Goal: Task Accomplishment & Management: Manage account settings

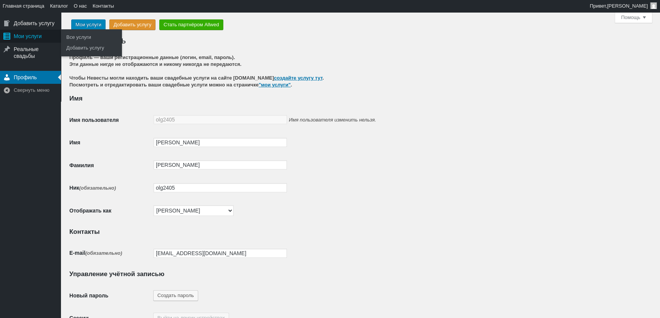
click at [18, 37] on div "Мои услуги" at bounding box center [30, 36] width 61 height 13
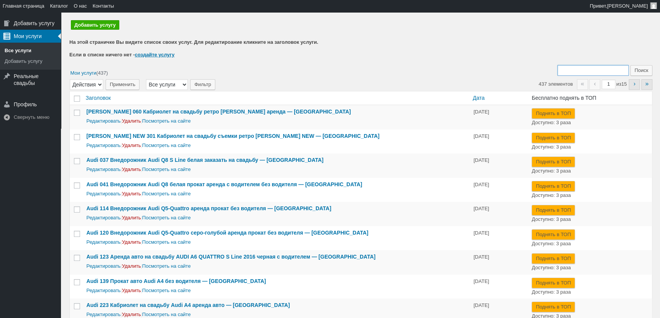
click at [569, 72] on input "Поиск:" at bounding box center [592, 70] width 71 height 11
type input "213"
click at [630, 65] on input "Поиск" at bounding box center [641, 70] width 22 height 11
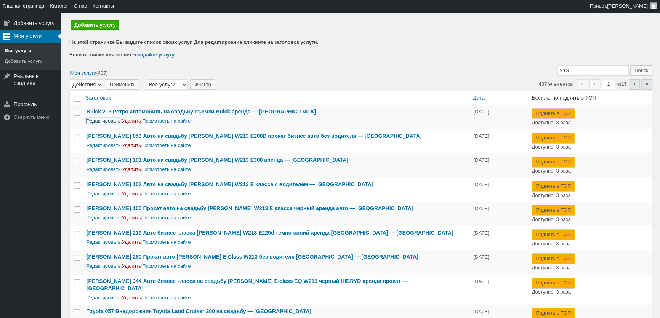
click at [109, 122] on link "Редактировать" at bounding box center [103, 121] width 34 height 6
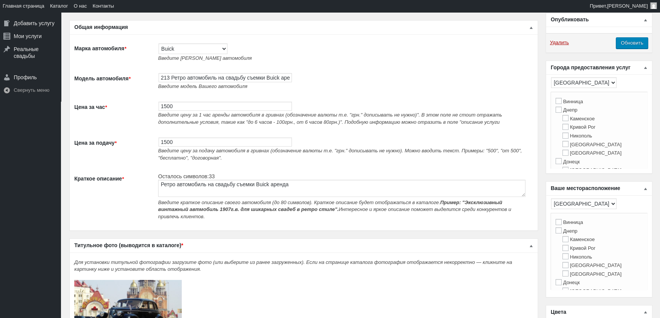
scroll to position [34, 0]
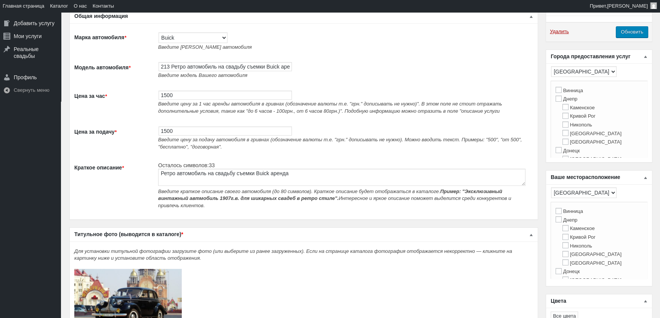
click at [174, 105] on span "Введите цену за 1 час аренды автомобиля в гривнах (обозначение валюты т.е. "грн…" at bounding box center [330, 107] width 344 height 13
click at [175, 97] on input "1500" at bounding box center [224, 95] width 133 height 9
type input "2000"
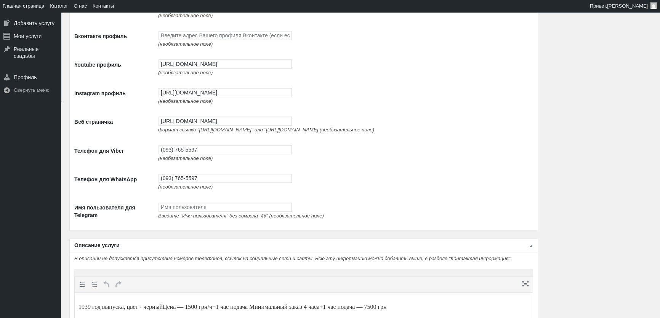
scroll to position [1108, 0]
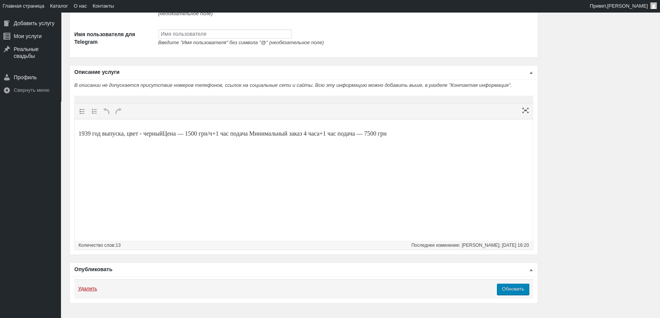
type input "2000"
click at [201, 133] on p "1939 год выпуска, цвет - черныйЦена — 1500 грн/ч+1 час подача Минимальный заказ…" at bounding box center [303, 133] width 450 height 9
click at [169, 131] on p "1939 год выпуска, цвет - черныйЦена — 1500 грн/ч+1 час подача Минимальный заказ…" at bounding box center [303, 133] width 450 height 9
click at [201, 132] on p "1939 год выпуска, цвет - черный Цена — 1500 грн/ч+1 час подача Минимальный зака…" at bounding box center [303, 133] width 450 height 9
click at [398, 132] on p "1939 год выпуска, цвет - черный Цена — 2000 грн/ч+1 час подача Минимальный зака…" at bounding box center [303, 133] width 450 height 9
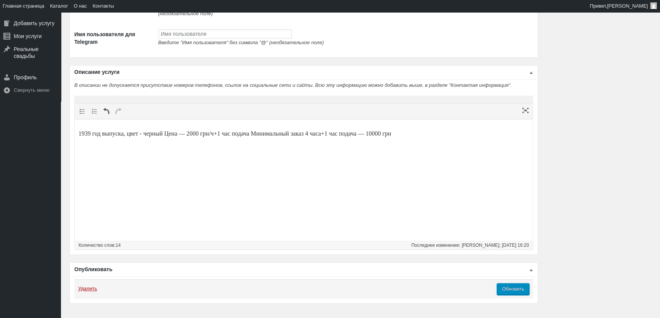
click at [518, 295] on input "Обновить" at bounding box center [513, 288] width 32 height 11
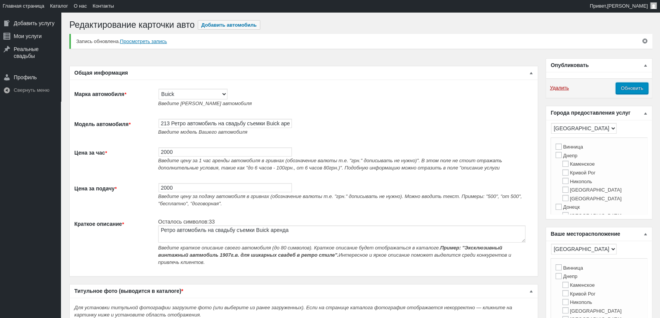
click at [639, 87] on input "Обновить" at bounding box center [631, 88] width 32 height 11
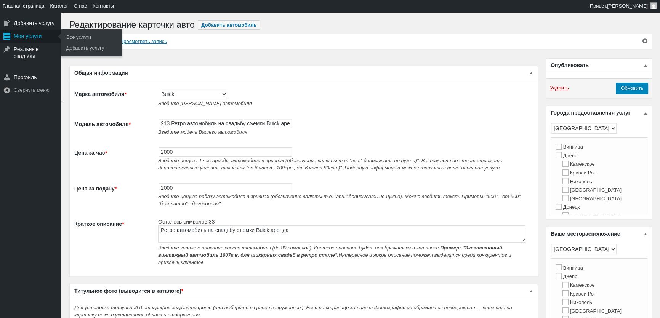
click at [33, 40] on div "Мои услуги" at bounding box center [30, 36] width 61 height 13
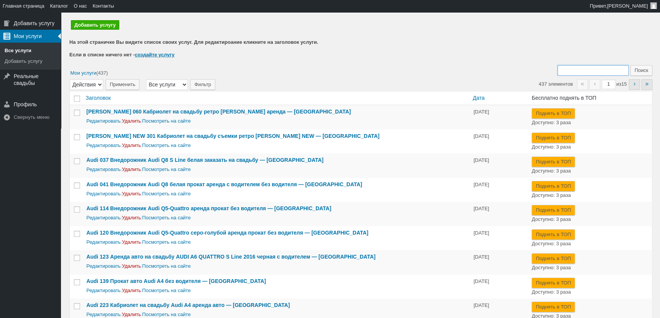
click at [574, 70] on input "Поиск:" at bounding box center [592, 70] width 71 height 11
type input "365"
click at [630, 65] on input "Поиск" at bounding box center [641, 70] width 22 height 11
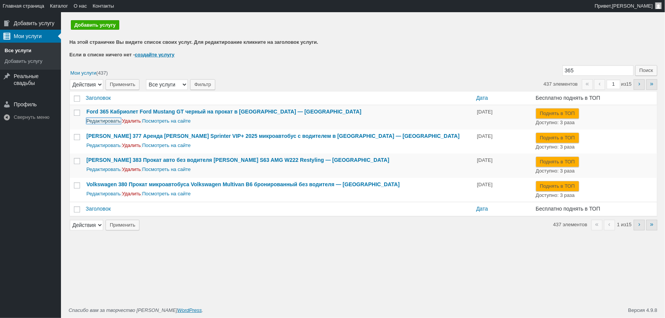
click at [102, 122] on link "Редактировать" at bounding box center [103, 121] width 34 height 6
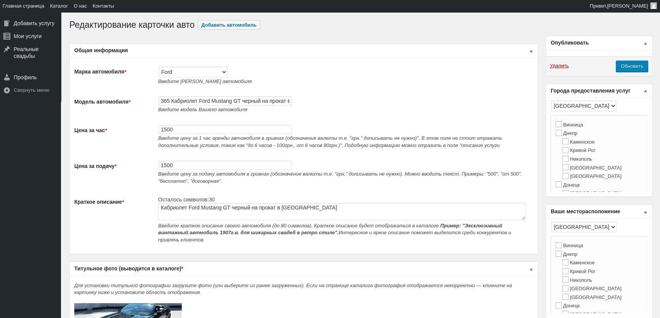
click at [184, 139] on span "Введите цену за 1 час аренды автомобиля в гривнах (обозначение валюты т.е. "грн…" at bounding box center [330, 141] width 344 height 13
click at [185, 133] on input "1500" at bounding box center [224, 129] width 133 height 9
type input "2000"
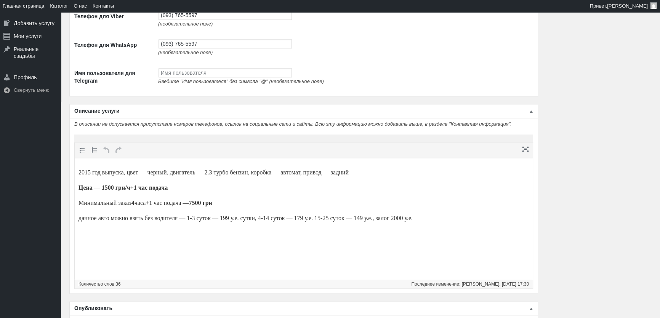
scroll to position [1309, 0]
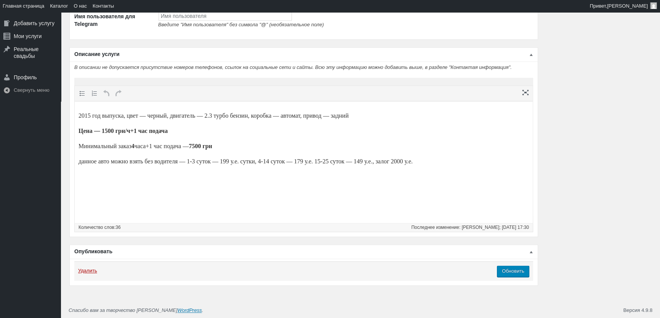
type input "2000"
click at [110, 131] on strong "Цена — 1500 грн/ч+1 час подача" at bounding box center [122, 131] width 89 height 6
click at [212, 144] on strong "7500 грн" at bounding box center [200, 146] width 23 height 6
click at [518, 275] on input "Обновить" at bounding box center [513, 270] width 32 height 11
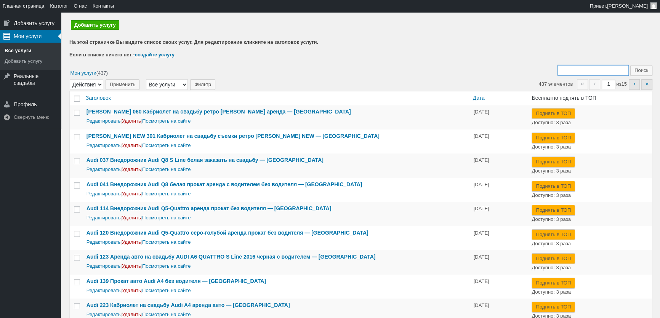
click at [583, 72] on input "Поиск:" at bounding box center [592, 70] width 71 height 11
type input "413"
click at [630, 65] on input "Поиск" at bounding box center [641, 70] width 22 height 11
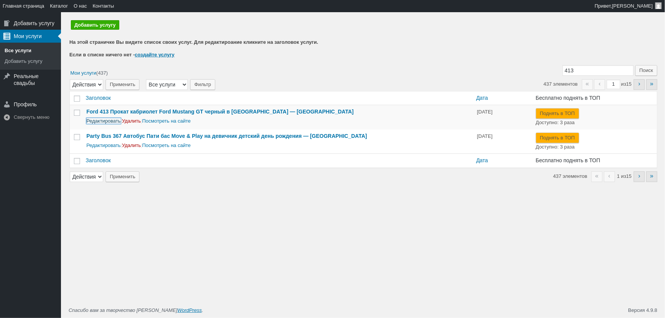
click at [109, 120] on link "Редактировать" at bounding box center [103, 121] width 34 height 6
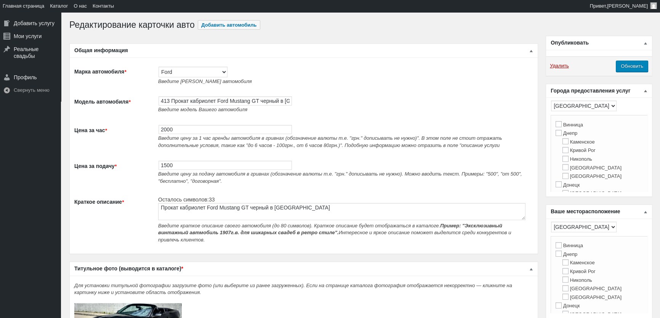
type input "2000"
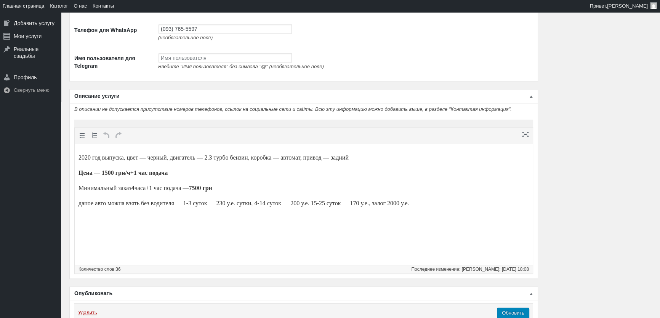
scroll to position [1222, 0]
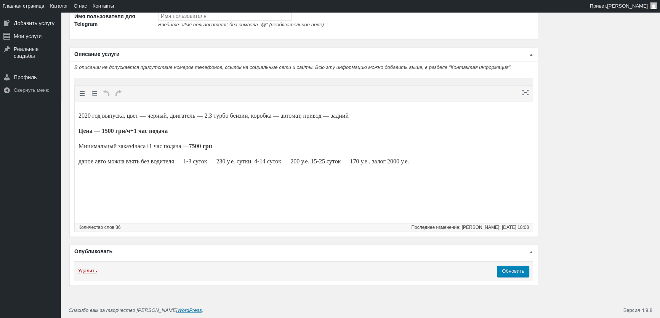
type input "2000"
click at [110, 129] on strong "Цена — 1500 грн/ч+1 час подача" at bounding box center [122, 131] width 89 height 6
drag, startPoint x: 210, startPoint y: 146, endPoint x: 243, endPoint y: 104, distance: 53.2
click at [210, 146] on strong "7500 грн" at bounding box center [200, 146] width 23 height 6
click at [522, 269] on input "Обновить" at bounding box center [513, 270] width 32 height 11
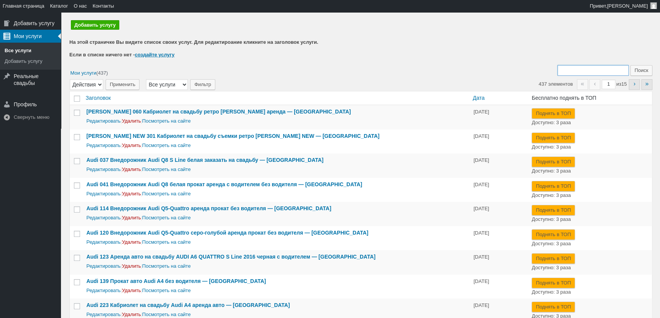
click at [580, 68] on input "Поиск:" at bounding box center [592, 70] width 71 height 11
type input "365"
click at [630, 65] on input "Поиск" at bounding box center [641, 70] width 22 height 11
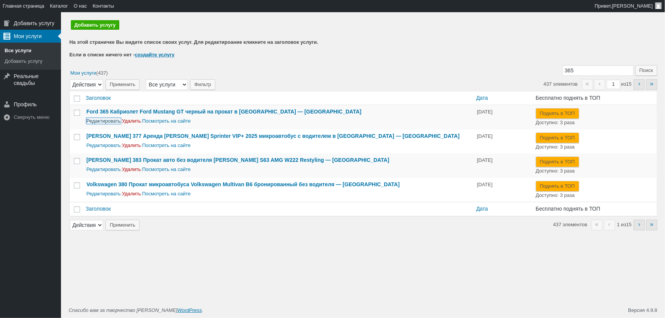
click at [106, 120] on link "Редактировать" at bounding box center [103, 121] width 34 height 6
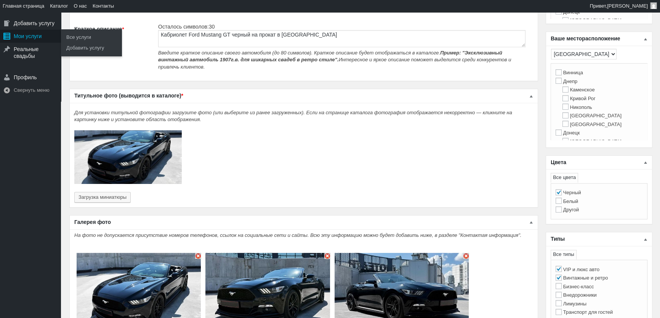
click at [38, 39] on div "Мои услуги" at bounding box center [30, 36] width 61 height 13
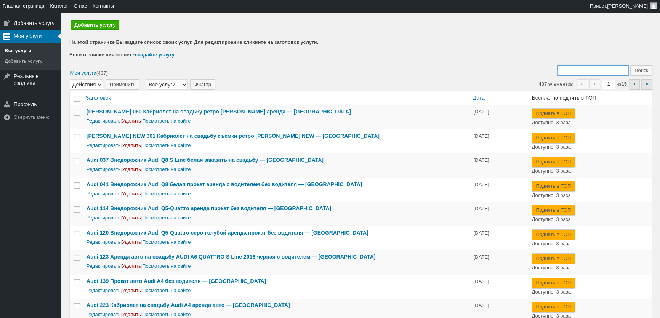
click at [573, 69] on input "Поиск:" at bounding box center [592, 70] width 71 height 11
type input "413"
click at [630, 65] on input "Поиск" at bounding box center [641, 70] width 22 height 11
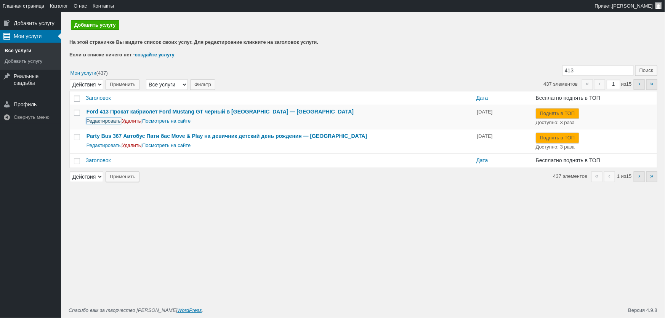
click at [104, 124] on link "Редактировать" at bounding box center [103, 121] width 34 height 6
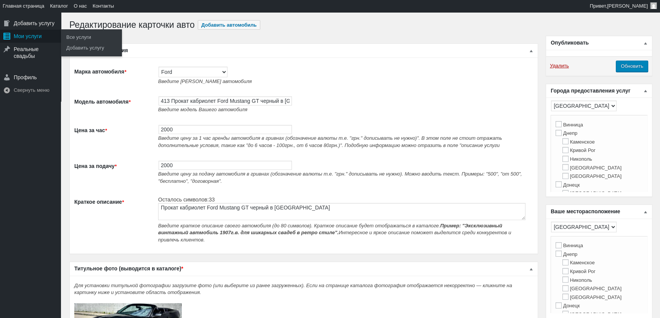
click at [20, 40] on div "Мои услуги" at bounding box center [30, 36] width 61 height 13
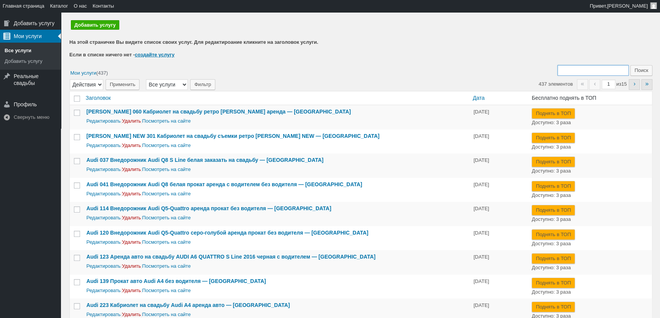
click at [582, 70] on input "Поиск:" at bounding box center [592, 70] width 71 height 11
type input "213"
click at [630, 65] on input "Поиск" at bounding box center [641, 70] width 22 height 11
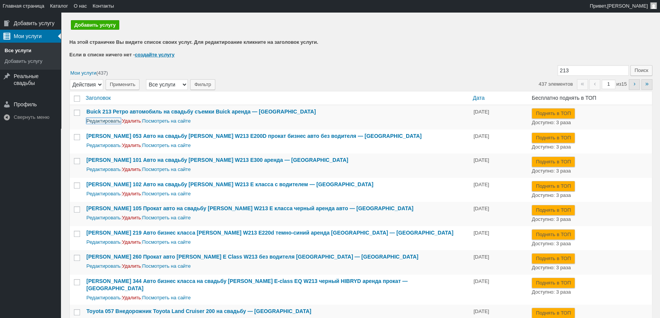
click at [112, 119] on link "Редактировать" at bounding box center [103, 121] width 34 height 6
